Goal: Find contact information: Find contact information

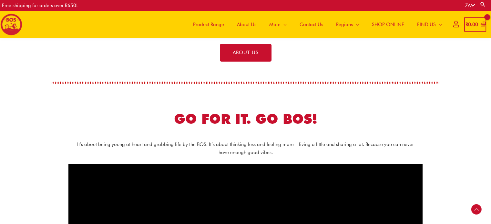
scroll to position [191, 0]
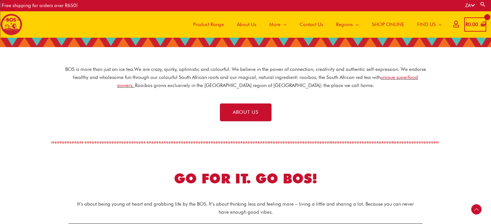
click at [238, 20] on span "About Us" at bounding box center [246, 24] width 19 height 19
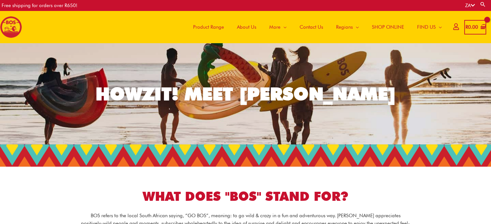
click at [212, 27] on span "Product Range" at bounding box center [208, 26] width 31 height 19
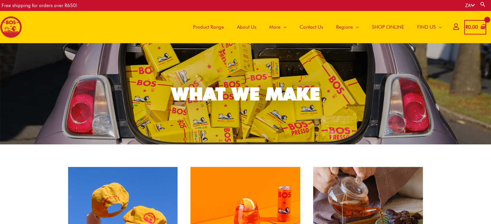
click at [241, 28] on span "About Us" at bounding box center [246, 26] width 19 height 19
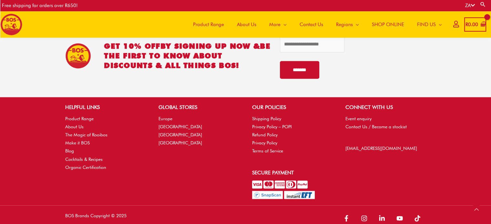
scroll to position [1001, 0]
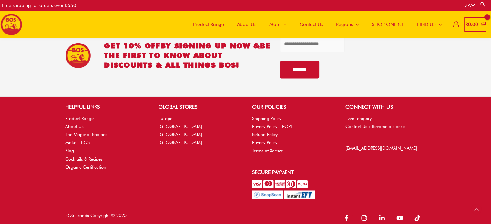
click at [184, 144] on div "HELPFUL LINKS Product Range About Us The Magic of Rooibos Make it BOS Blog Cock…" at bounding box center [246, 151] width 374 height 96
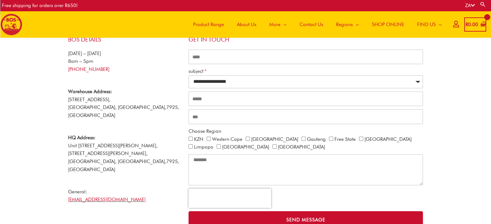
scroll to position [128, 0]
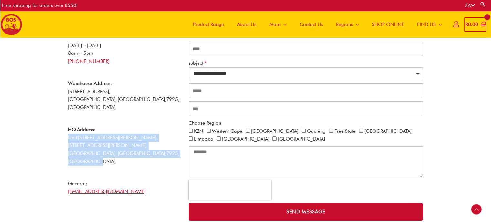
drag, startPoint x: 67, startPoint y: 129, endPoint x: 99, endPoint y: 148, distance: 37.4
click at [99, 148] on div "BOS Details [DATE] – [DATE] 8am – 5pm [PHONE_NUMBER] Warehouse Address: [STREET…" at bounding box center [125, 125] width 120 height 200
copy p "[STREET_ADDRESS][PERSON_NAME][PERSON_NAME]"
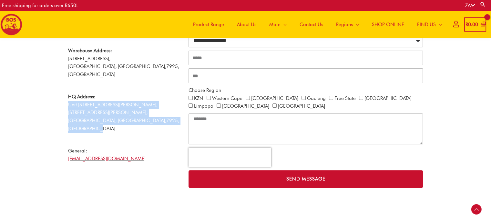
scroll to position [159, 0]
